Goal: Transaction & Acquisition: Register for event/course

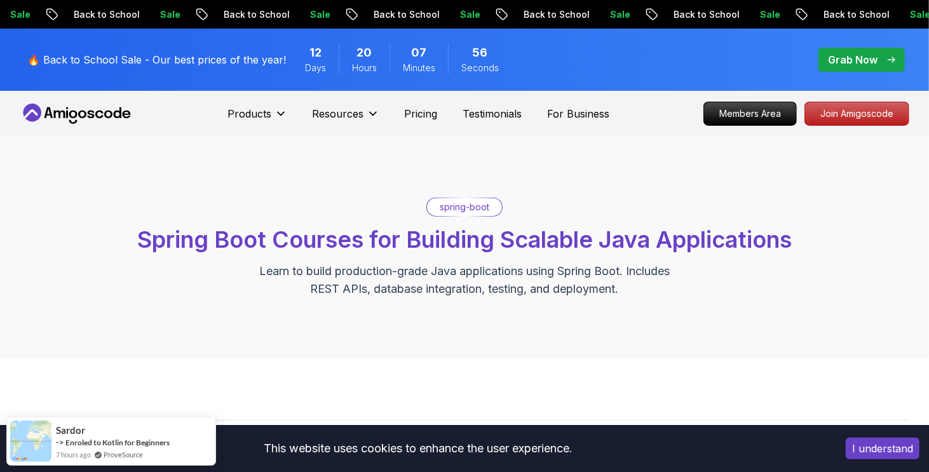
click at [895, 444] on button "I understand" at bounding box center [882, 449] width 74 height 22
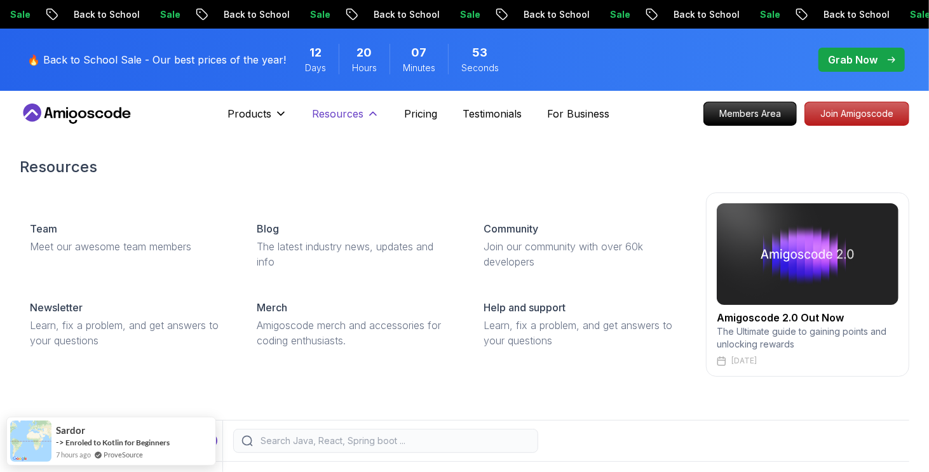
click at [349, 117] on p "Resources" at bounding box center [337, 113] width 51 height 15
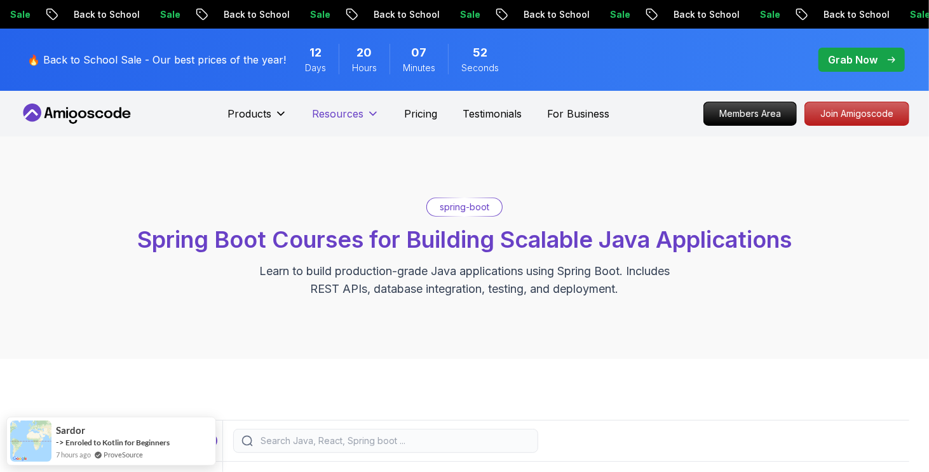
click at [349, 117] on p "Resources" at bounding box center [337, 113] width 51 height 15
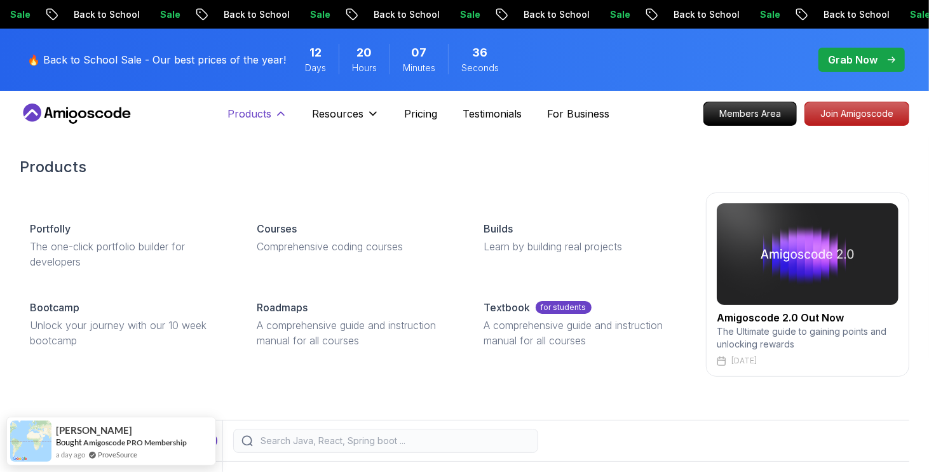
click at [278, 114] on icon at bounding box center [281, 113] width 6 height 3
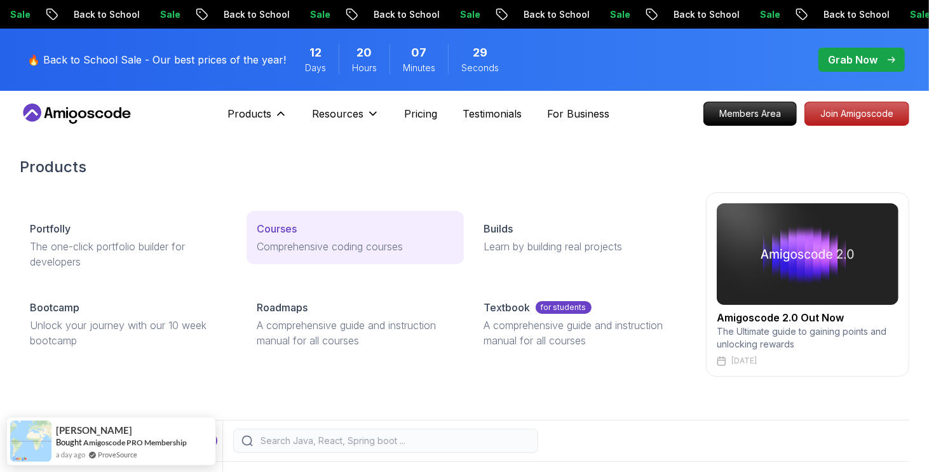
click at [286, 233] on p "Courses" at bounding box center [277, 228] width 40 height 15
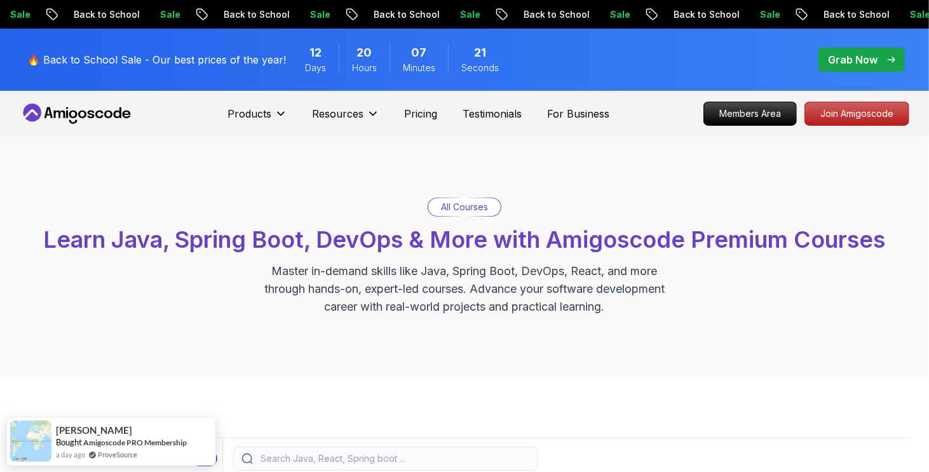
click at [475, 205] on p "All Courses" at bounding box center [464, 207] width 47 height 13
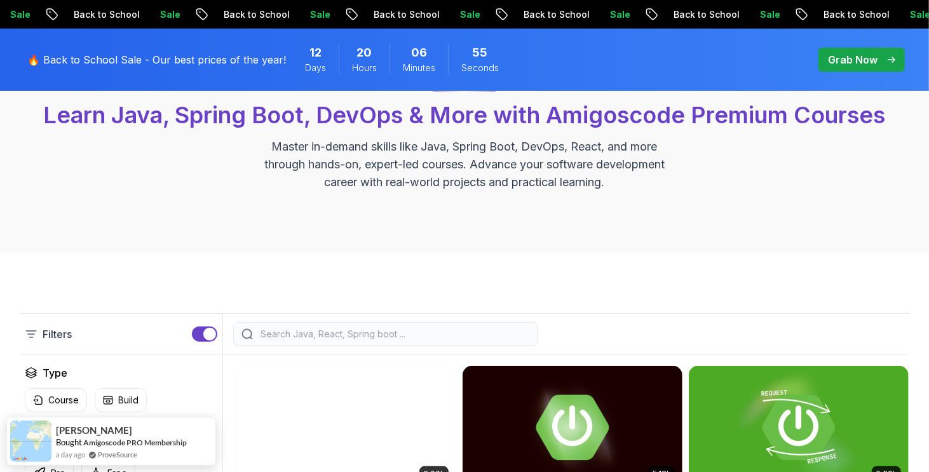
scroll to position [124, 0]
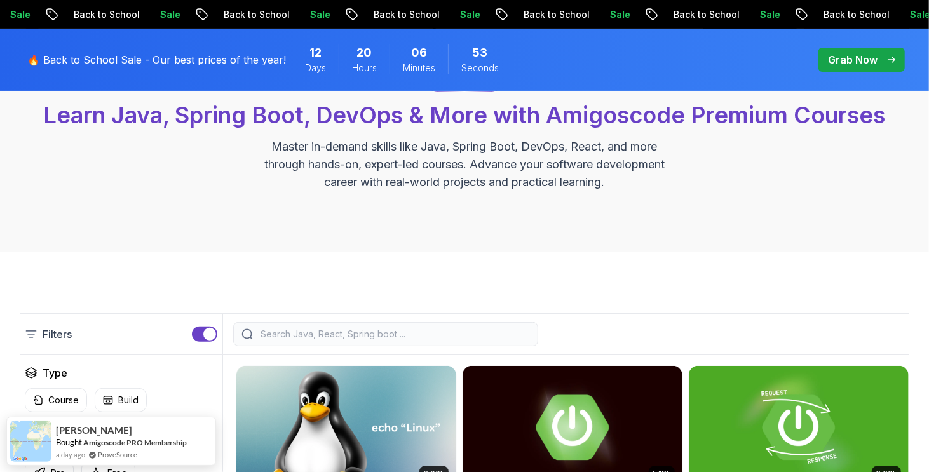
click at [55, 328] on p "Filters" at bounding box center [57, 333] width 29 height 15
click at [35, 334] on icon at bounding box center [31, 334] width 13 height 13
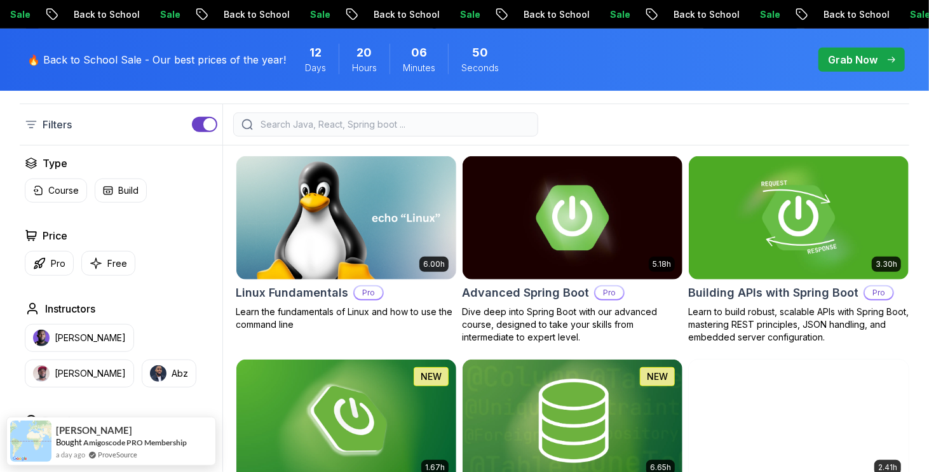
scroll to position [366, 0]
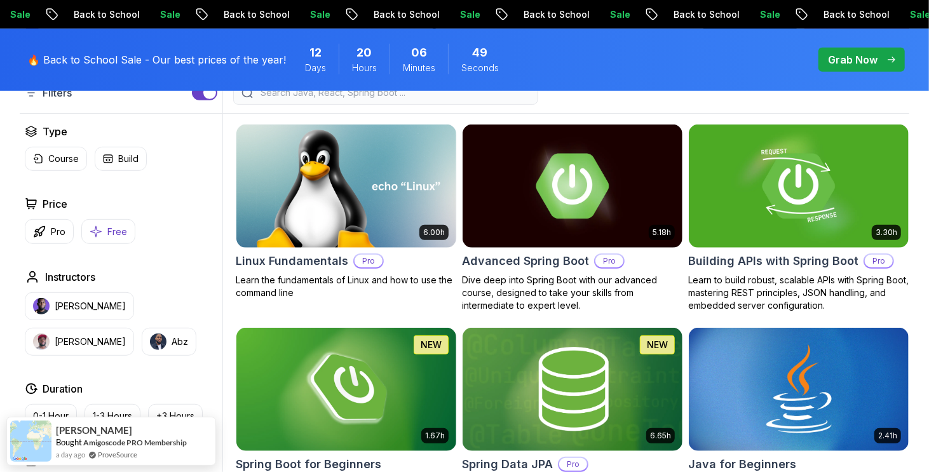
click at [99, 234] on icon "button" at bounding box center [96, 231] width 13 height 13
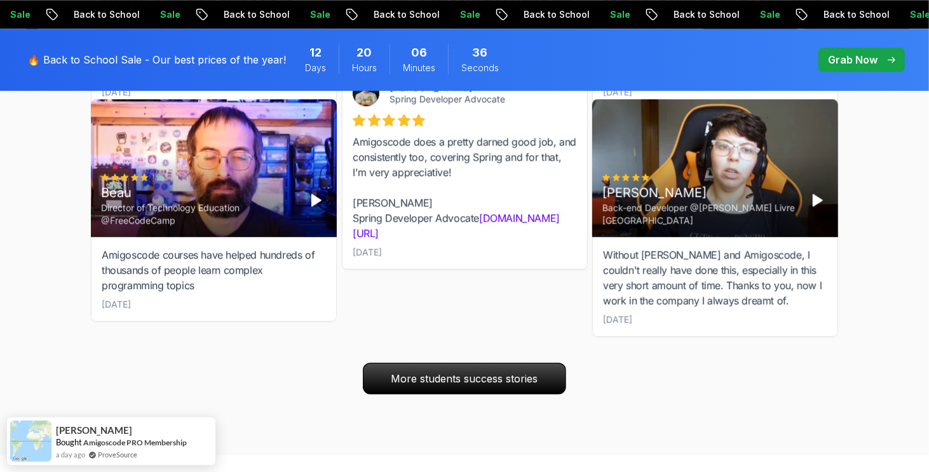
scroll to position [2039, 0]
